Goal: Find specific page/section: Find specific page/section

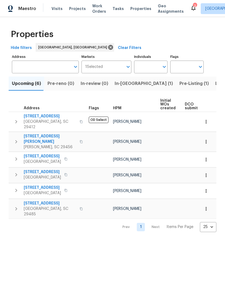
click at [58, 9] on span "Visits" at bounding box center [57, 8] width 11 height 5
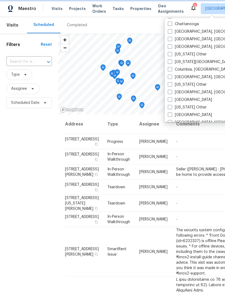
scroll to position [123, 0]
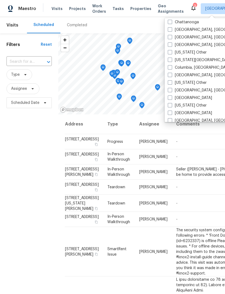
click at [171, 67] on span at bounding box center [170, 67] width 4 height 4
click at [171, 67] on input "Columbia, [GEOGRAPHIC_DATA]" at bounding box center [170, 67] width 4 height 4
checkbox input "true"
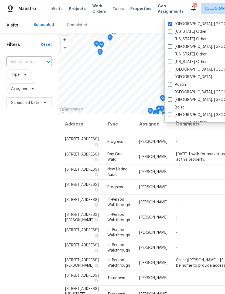
click at [172, 23] on span at bounding box center [170, 24] width 4 height 4
click at [172, 23] on input "[GEOGRAPHIC_DATA], [GEOGRAPHIC_DATA]" at bounding box center [170, 23] width 4 height 4
checkbox input "false"
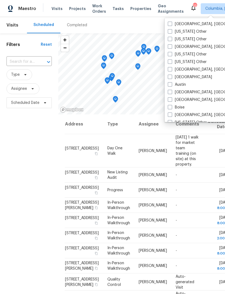
click at [134, 10] on span "Properties" at bounding box center [141, 8] width 21 height 5
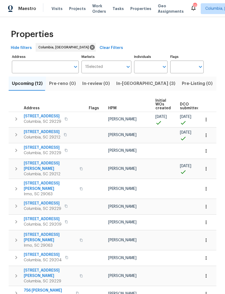
click at [56, 10] on span "Visits" at bounding box center [57, 8] width 11 height 5
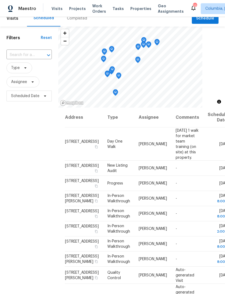
click at [77, 11] on span "Projects" at bounding box center [77, 8] width 17 height 5
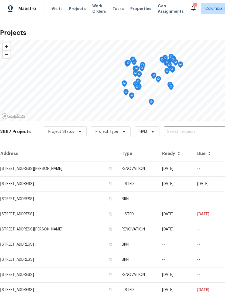
click at [134, 8] on span "Properties" at bounding box center [141, 8] width 21 height 5
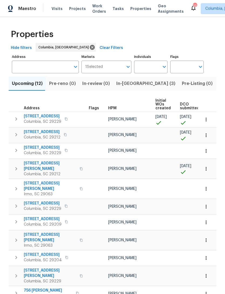
click at [52, 8] on span "Visits" at bounding box center [57, 8] width 11 height 5
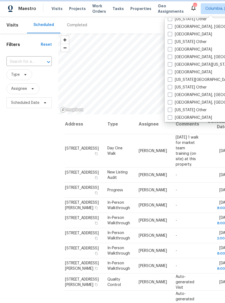
scroll to position [187, 0]
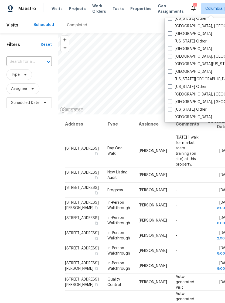
click at [171, 104] on label "[GEOGRAPHIC_DATA], [GEOGRAPHIC_DATA]" at bounding box center [210, 101] width 84 height 5
click at [171, 103] on input "[GEOGRAPHIC_DATA], [GEOGRAPHIC_DATA]" at bounding box center [170, 101] width 4 height 4
checkbox input "true"
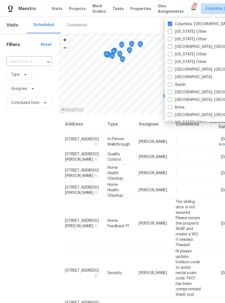
click at [172, 24] on span at bounding box center [170, 24] width 4 height 4
click at [172, 24] on input "Columbia, [GEOGRAPHIC_DATA]" at bounding box center [170, 23] width 4 height 4
checkbox input "false"
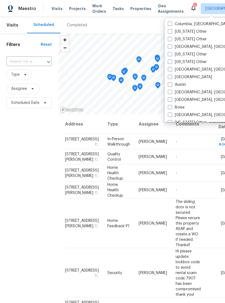
click at [132, 7] on span "Properties" at bounding box center [141, 8] width 21 height 5
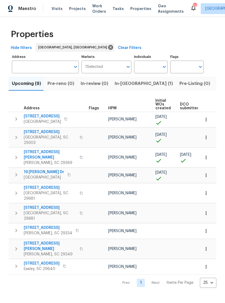
click at [59, 7] on span "Visits" at bounding box center [57, 8] width 11 height 5
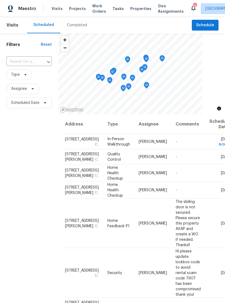
click at [74, 26] on div "Completed" at bounding box center [77, 24] width 20 height 5
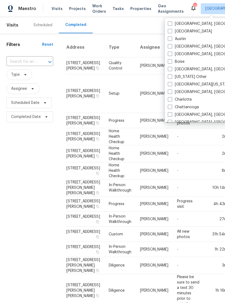
scroll to position [50, 0]
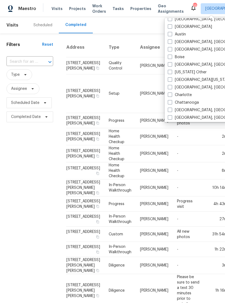
click at [173, 88] on label "[GEOGRAPHIC_DATA], [GEOGRAPHIC_DATA]" at bounding box center [210, 87] width 84 height 5
click at [172, 88] on input "[GEOGRAPHIC_DATA], [GEOGRAPHIC_DATA]" at bounding box center [170, 87] width 4 height 4
checkbox input "true"
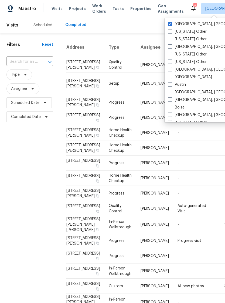
click at [172, 22] on span at bounding box center [170, 24] width 4 height 4
click at [172, 22] on input "[GEOGRAPHIC_DATA], [GEOGRAPHIC_DATA]" at bounding box center [170, 23] width 4 height 4
checkbox input "false"
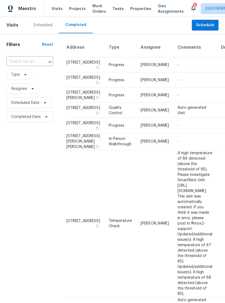
click at [45, 27] on div "Scheduled" at bounding box center [43, 24] width 19 height 5
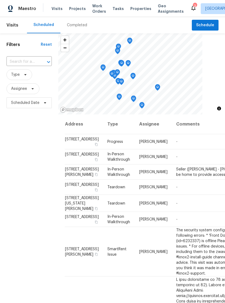
click at [76, 28] on div "Completed" at bounding box center [77, 25] width 33 height 16
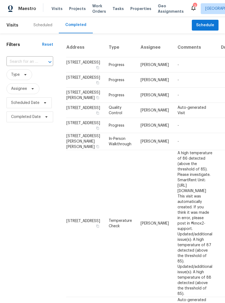
click at [58, 7] on span "Visits" at bounding box center [57, 8] width 11 height 5
click at [47, 25] on div "Scheduled" at bounding box center [43, 24] width 19 height 5
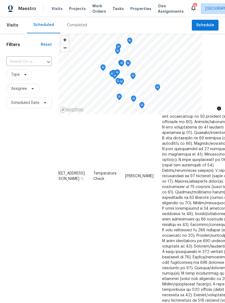
scroll to position [327, 15]
